Goal: Communication & Community: Answer question/provide support

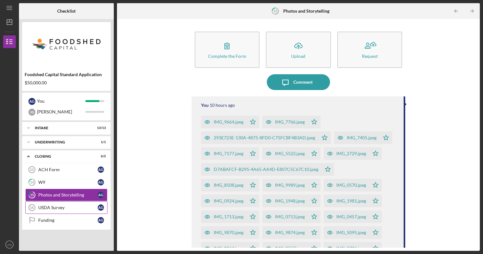
click at [57, 205] on div "USDA Survey" at bounding box center [67, 207] width 59 height 5
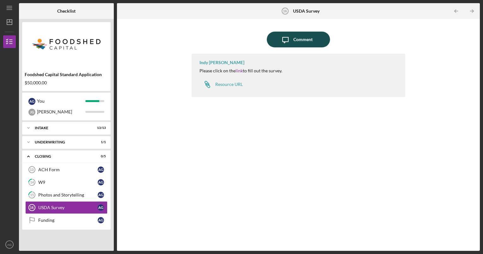
click at [303, 43] on div "Comment" at bounding box center [302, 40] width 19 height 16
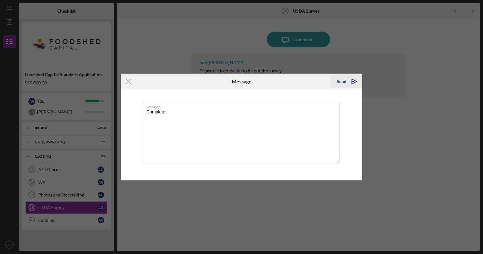
type textarea "Complete"
click at [348, 78] on icon "Icon/icon-invite-send" at bounding box center [355, 82] width 16 height 16
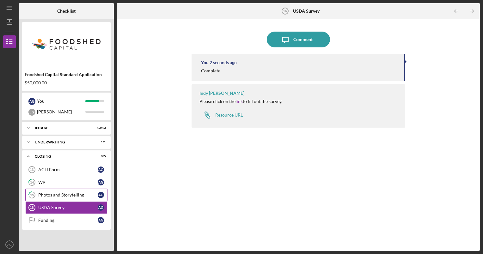
click at [34, 194] on icon "15" at bounding box center [32, 195] width 16 height 16
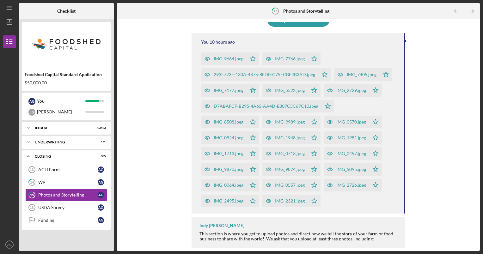
scroll to position [64, 0]
click at [51, 184] on div "W9" at bounding box center [67, 182] width 59 height 5
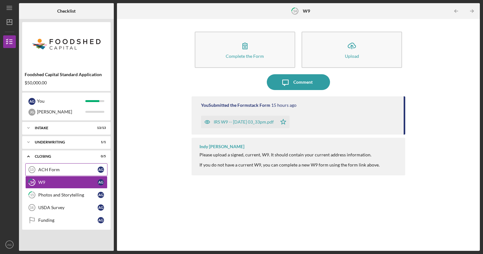
click at [55, 171] on div "ACH Form" at bounding box center [67, 169] width 59 height 5
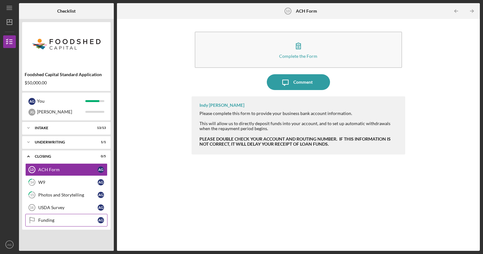
click at [75, 222] on div "Funding" at bounding box center [67, 220] width 59 height 5
